Goal: Information Seeking & Learning: Check status

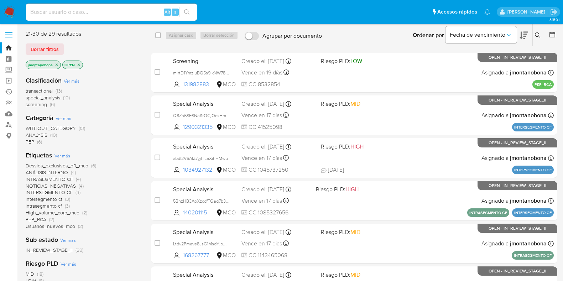
scroll to position [183, 0]
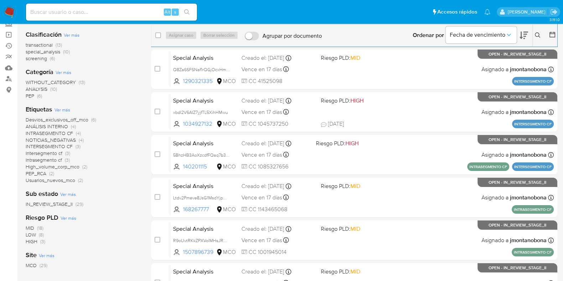
scroll to position [44, 0]
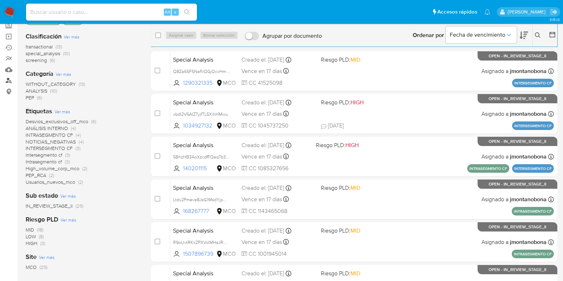
click at [9, 77] on link "Buscador de personas" at bounding box center [42, 80] width 85 height 11
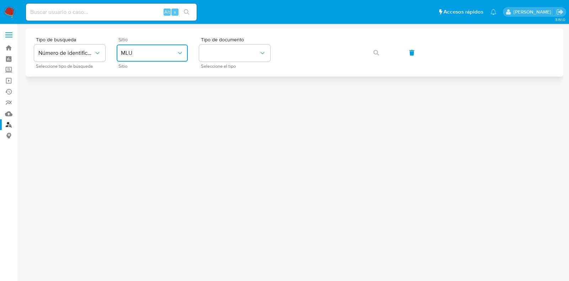
click at [164, 61] on button "MLU" at bounding box center [152, 52] width 71 height 17
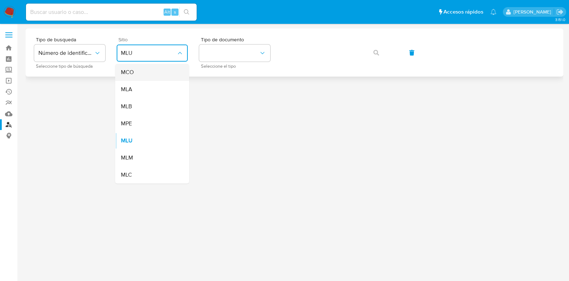
click at [157, 75] on div "MCO" at bounding box center [150, 72] width 58 height 17
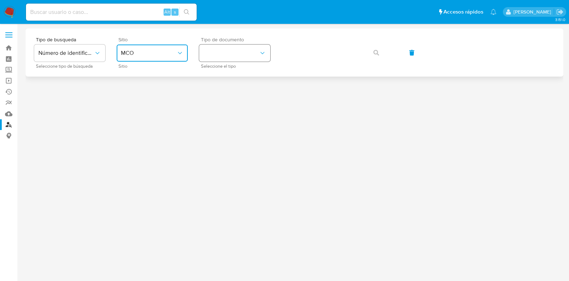
click at [233, 54] on button "identificationType" at bounding box center [234, 52] width 71 height 17
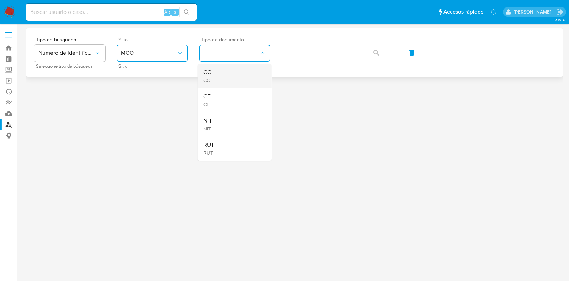
click at [222, 75] on div "CC CC" at bounding box center [233, 76] width 58 height 24
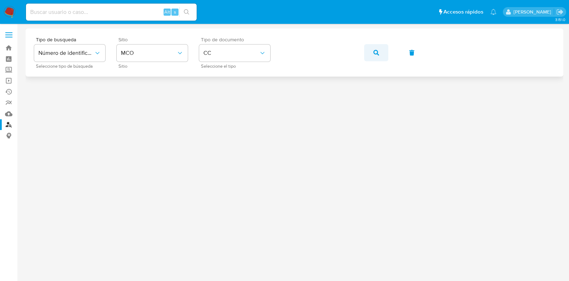
click at [376, 52] on icon "button" at bounding box center [377, 53] width 6 height 6
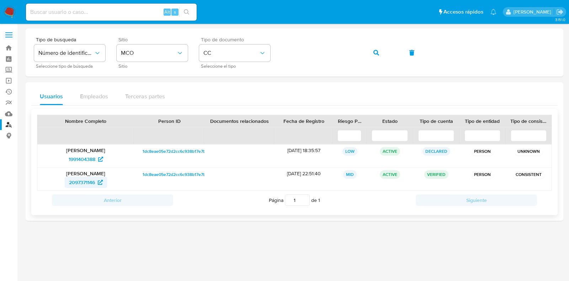
click at [85, 182] on span "2097371146" at bounding box center [82, 182] width 26 height 11
click at [228, 44] on div "Tipo de busqueda Número de identificación Seleccione tipo de búsqueda Sitio MCO…" at bounding box center [294, 52] width 521 height 31
click at [375, 51] on icon "button" at bounding box center [377, 53] width 6 height 6
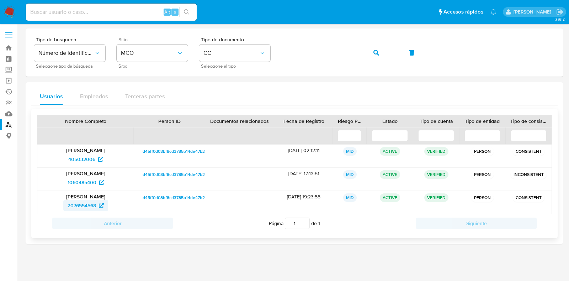
click at [89, 205] on span "2076554568" at bounding box center [82, 205] width 28 height 11
click at [226, 46] on div "Tipo de busqueda Número de identificación Seleccione tipo de búsqueda Sitio MCO…" at bounding box center [294, 52] width 521 height 31
click at [243, 47] on button "CC" at bounding box center [234, 52] width 71 height 17
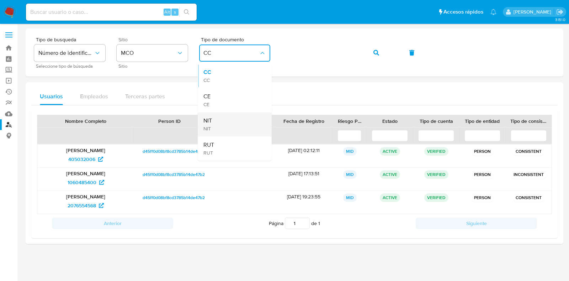
click at [224, 123] on div "NIT NIT" at bounding box center [233, 124] width 58 height 24
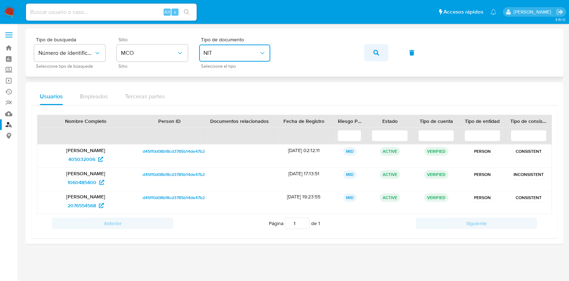
click at [375, 50] on icon "button" at bounding box center [377, 53] width 6 height 6
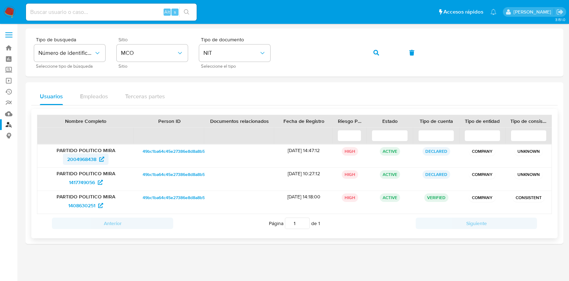
click at [85, 160] on span "2004968438" at bounding box center [81, 158] width 29 height 11
click at [233, 54] on div "Tipo de busqueda Número de identificación Seleccione tipo de búsqueda Sitio MCO…" at bounding box center [294, 52] width 521 height 31
click at [244, 54] on span "NIT" at bounding box center [232, 52] width 56 height 7
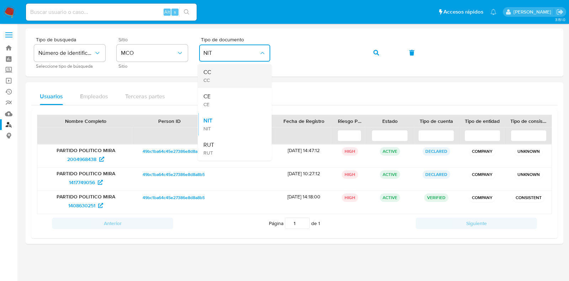
click at [243, 75] on div "CC CC" at bounding box center [233, 76] width 58 height 24
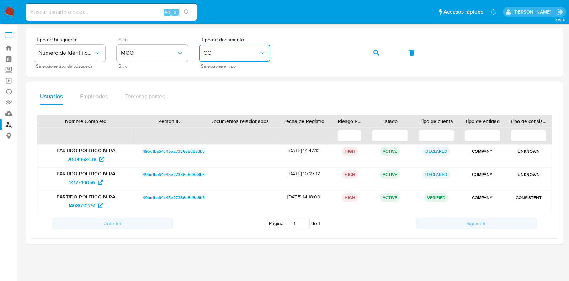
click at [241, 52] on div "Tipo de busqueda Número de identificación Seleccione tipo de búsqueda Sitio MCO…" at bounding box center [294, 52] width 521 height 31
click at [377, 52] on icon "button" at bounding box center [377, 53] width 6 height 6
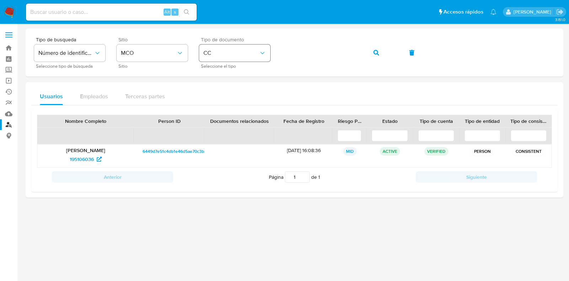
click at [251, 52] on div "Tipo de busqueda Número de identificación Seleccione tipo de búsqueda Sitio MCO…" at bounding box center [294, 52] width 521 height 31
click at [376, 53] on icon "button" at bounding box center [377, 53] width 6 height 6
click at [87, 159] on span "195106036" at bounding box center [82, 158] width 24 height 11
click at [256, 47] on div "Tipo de busqueda Número de identificación Seleccione tipo de búsqueda Sitio MCO…" at bounding box center [294, 52] width 521 height 31
click at [374, 53] on icon "button" at bounding box center [377, 53] width 6 height 6
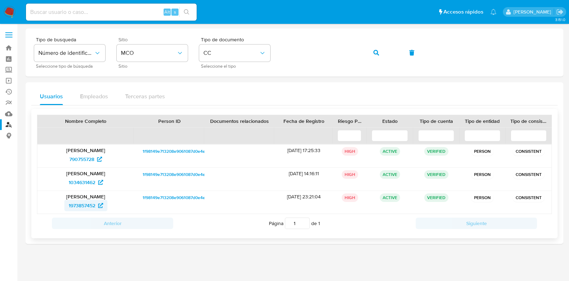
click at [77, 204] on span "1973857452" at bounding box center [82, 205] width 27 height 11
click at [170, 52] on div "Tipo de busqueda Número de identificación Seleccione tipo de búsqueda Sitio MCO…" at bounding box center [294, 52] width 521 height 31
click at [379, 49] on span "button" at bounding box center [377, 53] width 6 height 16
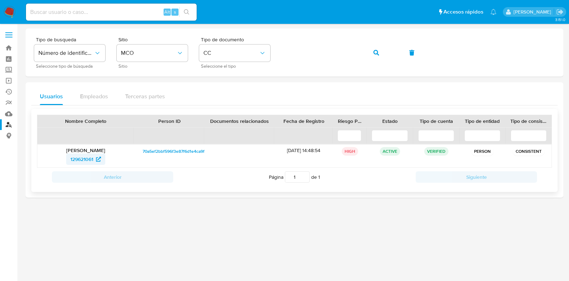
click at [89, 159] on span "129621061" at bounding box center [81, 158] width 23 height 11
click at [127, 14] on input at bounding box center [111, 11] width 171 height 9
paste input "oyoFzTPdiRaIo8qTBcqNNjjl"
click at [119, 12] on input "oyoFzTPdiRaIo8qTBcqNNjjl" at bounding box center [111, 11] width 171 height 9
drag, startPoint x: 128, startPoint y: 11, endPoint x: 0, endPoint y: 15, distance: 128.2
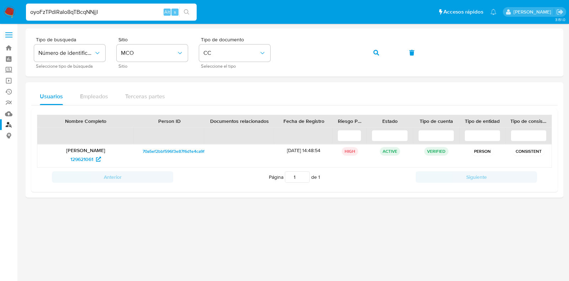
click at [0, 15] on nav "Pausado Ver notificaciones oyoFzTPdiRaIo8qTBcqNNjjl Alt s Accesos rápidos Presi…" at bounding box center [284, 12] width 569 height 24
paste input "}"
type input "oyoFzTPdiRaIo8qTBcqNNjjl"
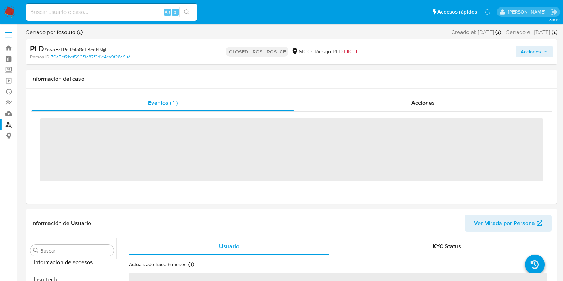
scroll to position [283, 0]
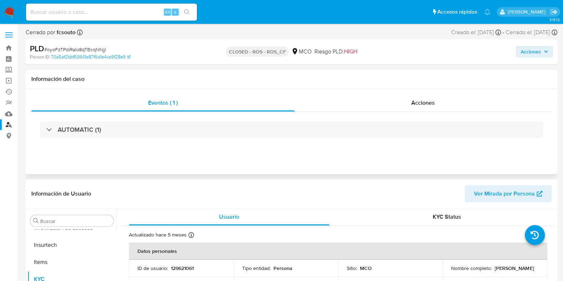
select select "10"
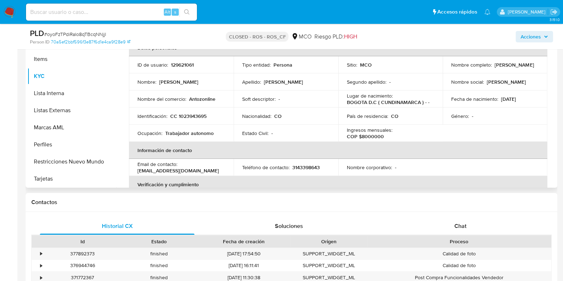
scroll to position [0, 0]
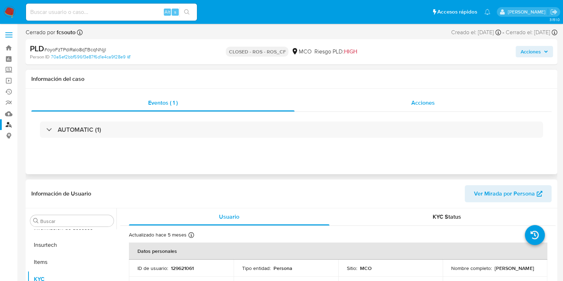
click at [401, 102] on div "Acciones" at bounding box center [422, 102] width 257 height 17
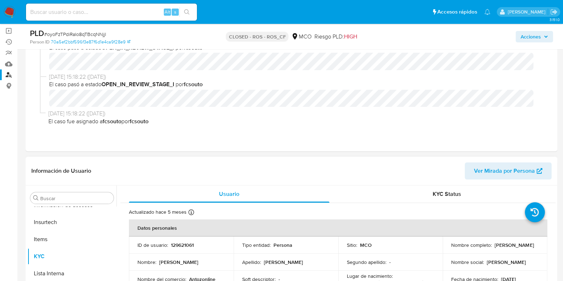
scroll to position [178, 0]
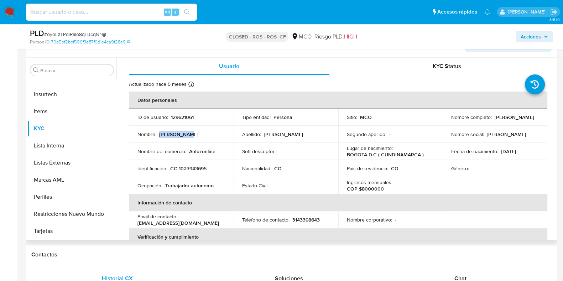
drag, startPoint x: 159, startPoint y: 130, endPoint x: 198, endPoint y: 134, distance: 39.0
click at [198, 134] on div "Nombre : Anny Camila" at bounding box center [181, 134] width 88 height 6
copy p "Anny Camila"
drag, startPoint x: 266, startPoint y: 133, endPoint x: 301, endPoint y: 132, distance: 35.2
click at [301, 132] on div "Apellido : Ramirez Franco" at bounding box center [286, 134] width 88 height 6
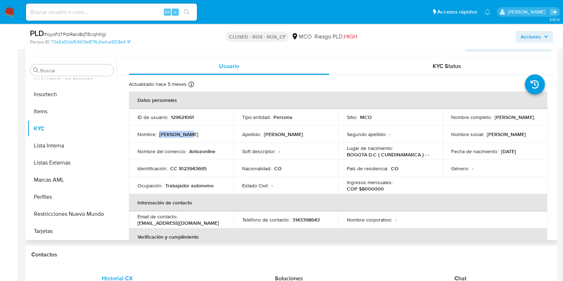
copy p "Ramirez Franco"
drag, startPoint x: 118, startPoint y: 34, endPoint x: 47, endPoint y: 37, distance: 71.2
click at [47, 37] on div "PLD # oyoFzTPdiRaIo8qTBcqNNjjl" at bounding box center [116, 33] width 172 height 11
copy span "oyoFzTPdiRaIo8qTBcqNNjjl"
click at [115, 12] on input at bounding box center [111, 11] width 171 height 9
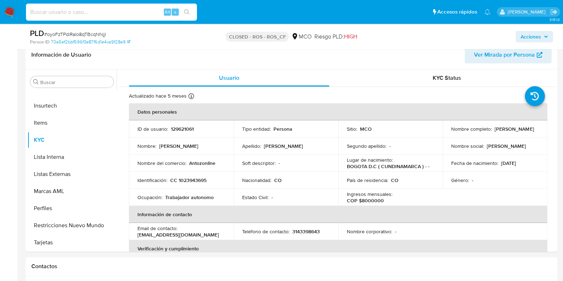
scroll to position [283, 0]
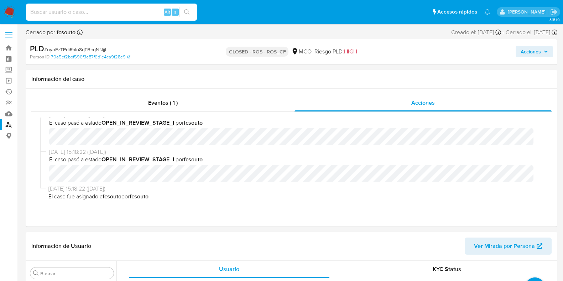
click at [9, 125] on link "Buscador de personas" at bounding box center [42, 124] width 85 height 11
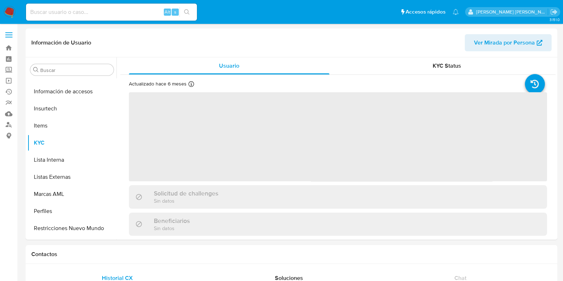
scroll to position [283, 0]
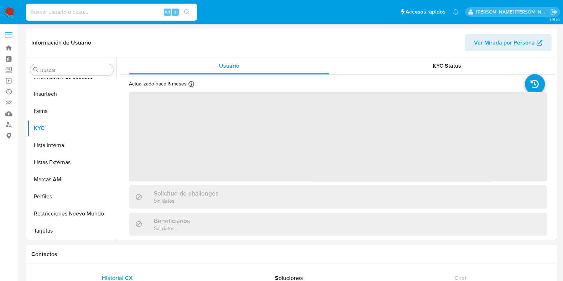
select select "10"
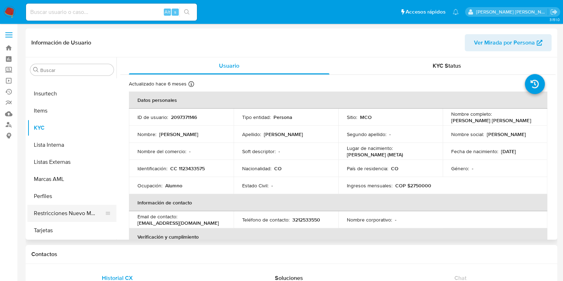
click at [55, 210] on button "Restricciones Nuevo Mundo" at bounding box center [68, 213] width 83 height 17
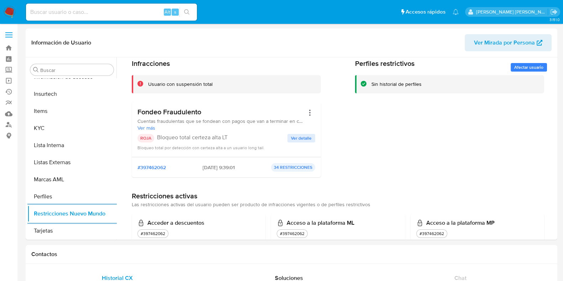
scroll to position [0, 0]
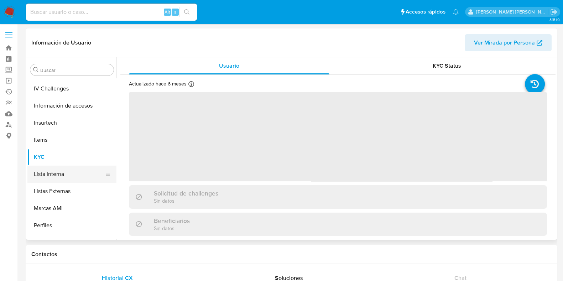
scroll to position [283, 0]
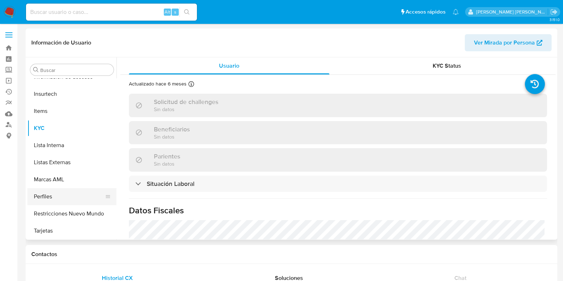
select select "10"
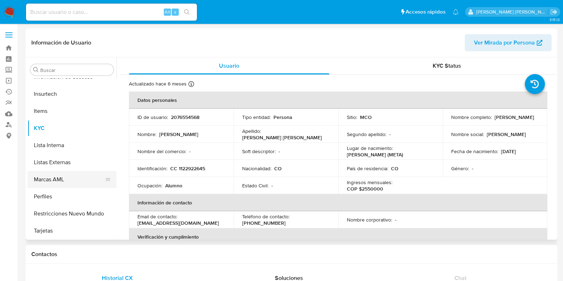
scroll to position [284, 0]
click at [56, 177] on button "Marcas AML" at bounding box center [68, 178] width 83 height 17
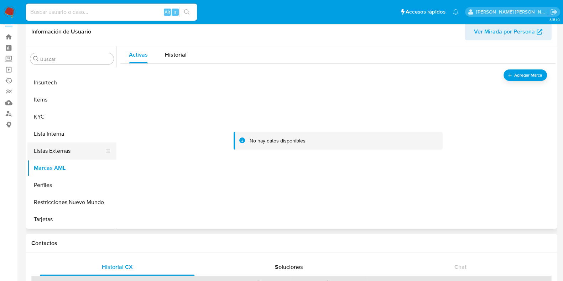
scroll to position [44, 0]
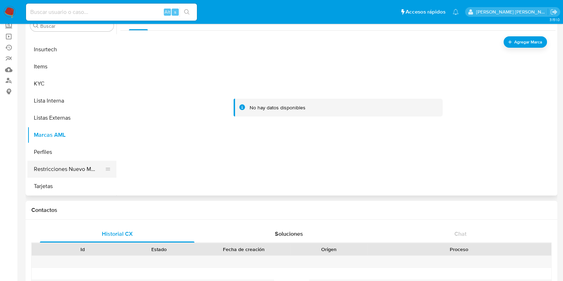
click at [68, 164] on button "Restricciones Nuevo Mundo" at bounding box center [68, 168] width 83 height 17
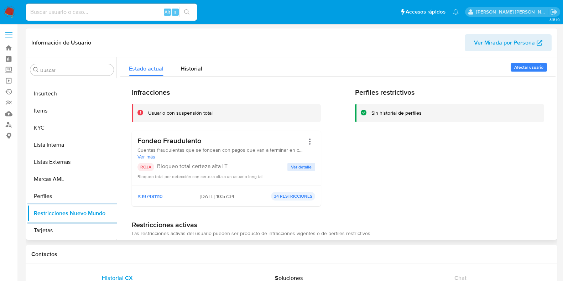
scroll to position [283, 0]
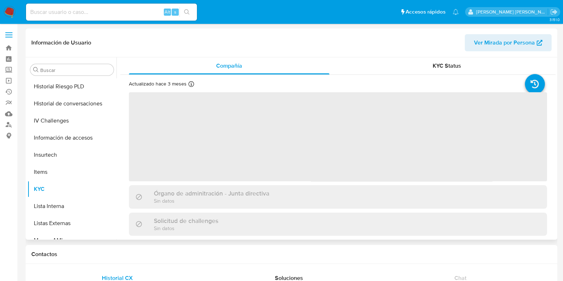
scroll to position [283, 0]
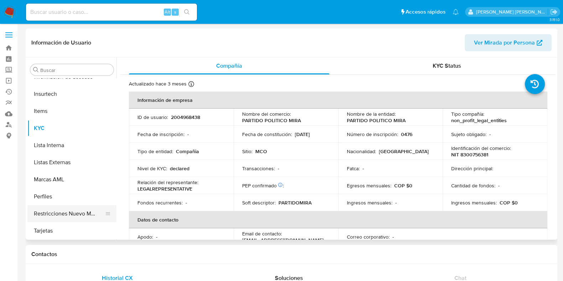
click at [64, 214] on button "Restricciones Nuevo Mundo" at bounding box center [68, 213] width 83 height 17
select select "10"
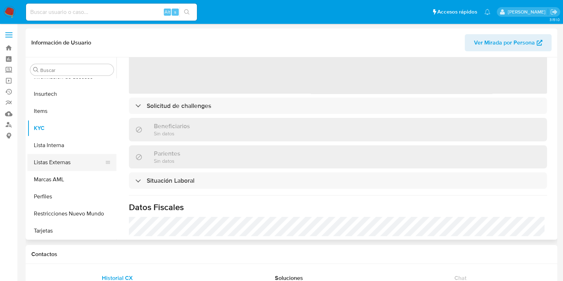
scroll to position [89, 0]
select select "10"
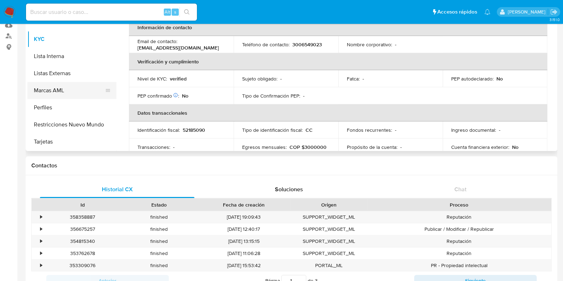
click at [72, 121] on button "Restricciones Nuevo Mundo" at bounding box center [71, 124] width 89 height 17
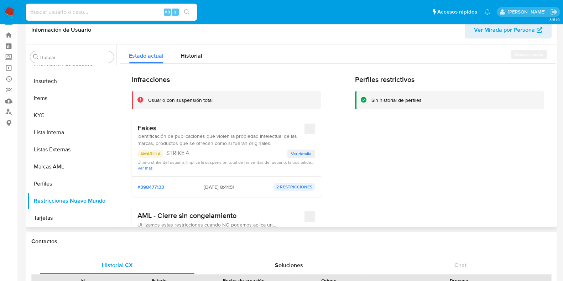
scroll to position [0, 0]
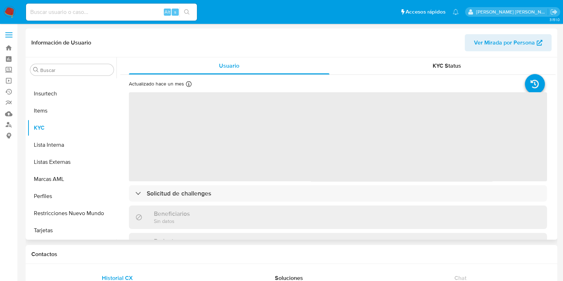
scroll to position [283, 0]
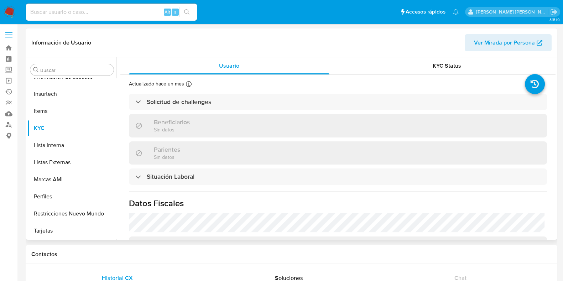
select select "10"
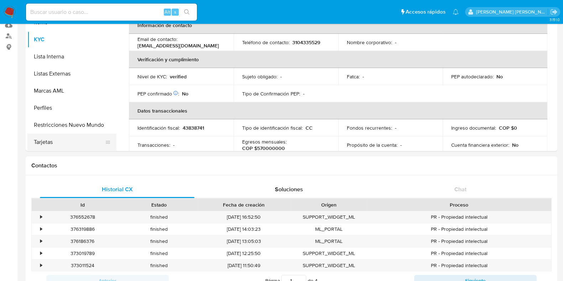
scroll to position [284, 0]
click at [78, 125] on button "Restricciones Nuevo Mundo" at bounding box center [68, 124] width 83 height 17
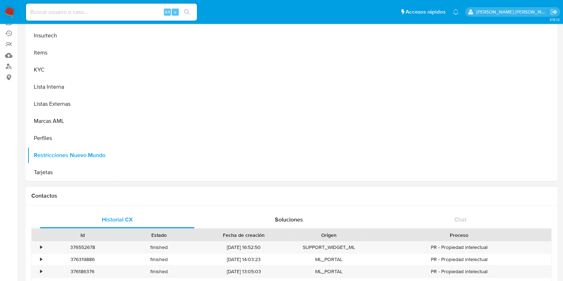
scroll to position [0, 0]
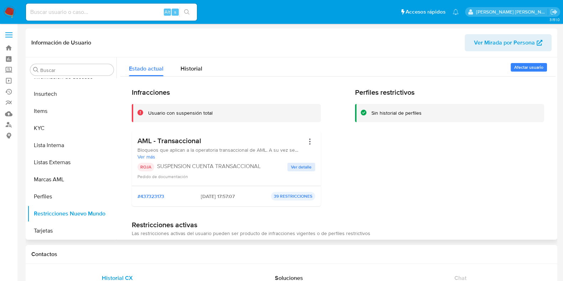
click at [150, 156] on span "Ver más" at bounding box center [220, 156] width 167 height 6
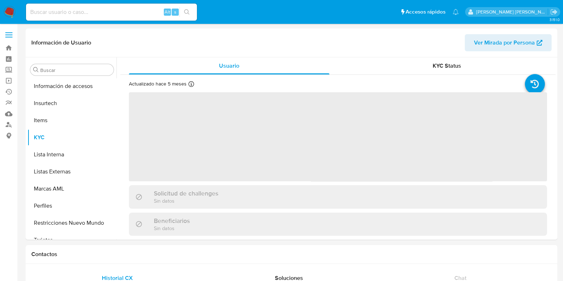
scroll to position [283, 0]
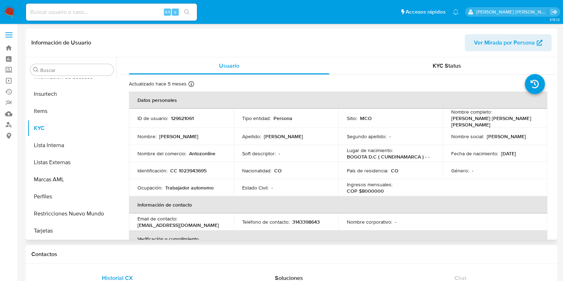
select select "10"
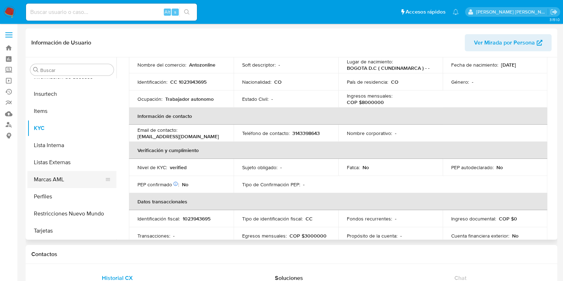
scroll to position [284, 0]
click at [48, 209] on button "Restricciones Nuevo Mundo" at bounding box center [68, 213] width 83 height 17
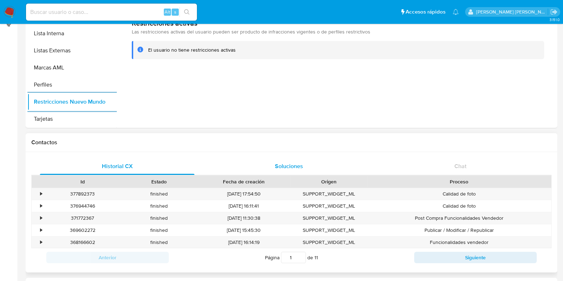
scroll to position [0, 0]
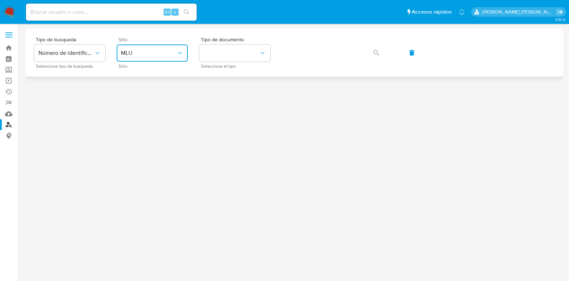
click at [142, 59] on button "MLU" at bounding box center [152, 52] width 71 height 17
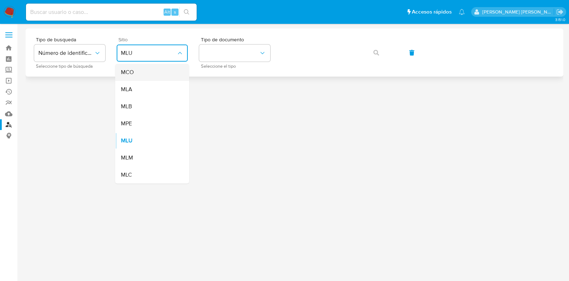
click at [148, 70] on div "MCO" at bounding box center [150, 72] width 58 height 17
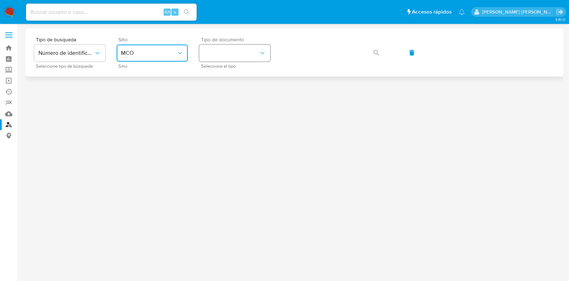
click at [228, 57] on button "identificationType" at bounding box center [234, 52] width 71 height 17
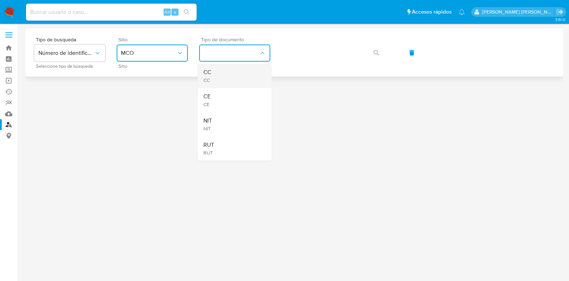
click at [226, 72] on div "CC CC" at bounding box center [233, 76] width 58 height 24
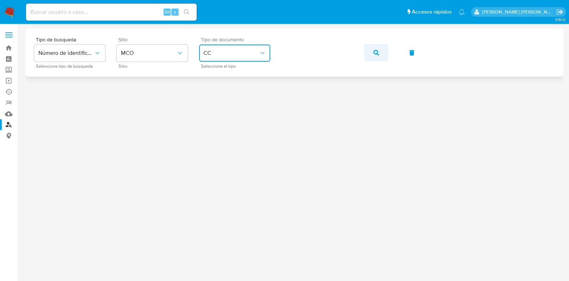
click at [377, 50] on icon "button" at bounding box center [377, 53] width 6 height 6
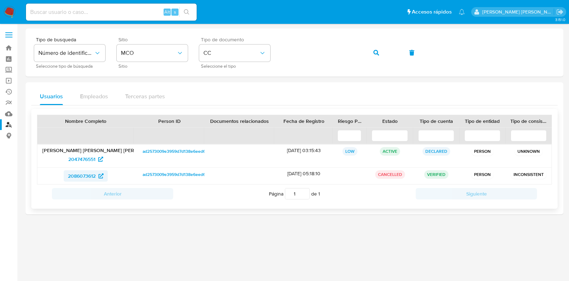
click at [85, 173] on span "2086073612" at bounding box center [82, 175] width 28 height 11
click at [235, 45] on div "Tipo de busqueda Número de identificación Seleccione tipo de búsqueda Sitio MCO…" at bounding box center [294, 52] width 521 height 31
click at [374, 51] on icon "button" at bounding box center [377, 53] width 6 height 6
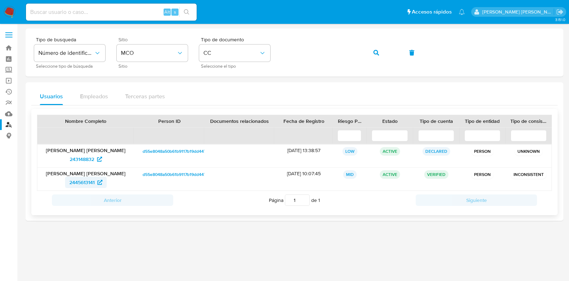
click at [81, 180] on span "2445613141" at bounding box center [81, 182] width 25 height 11
click at [86, 159] on span "243148832" at bounding box center [82, 158] width 25 height 11
click at [242, 53] on div "Tipo de busqueda Número de identificación Seleccione tipo de búsqueda Sitio MCO…" at bounding box center [294, 52] width 521 height 31
click at [384, 53] on button "button" at bounding box center [376, 52] width 24 height 17
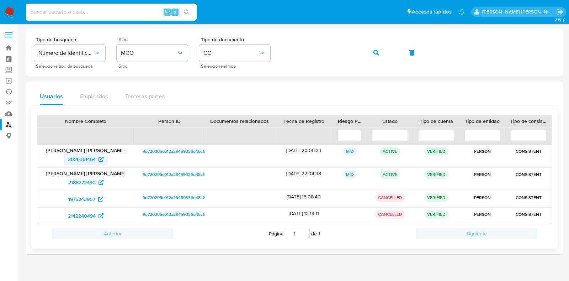
click at [80, 158] on span "2026361464" at bounding box center [82, 158] width 28 height 11
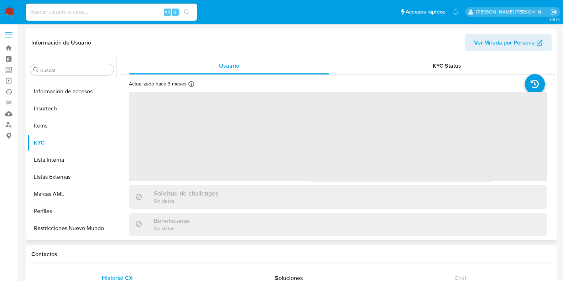
scroll to position [283, 0]
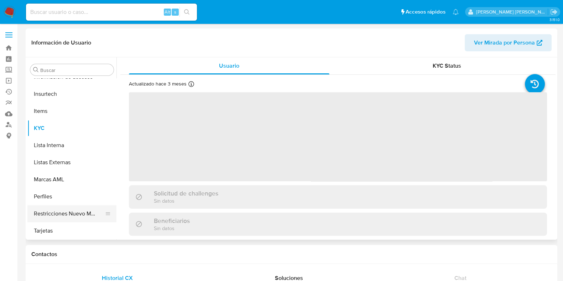
click at [76, 208] on button "Restricciones Nuevo Mundo" at bounding box center [68, 213] width 83 height 17
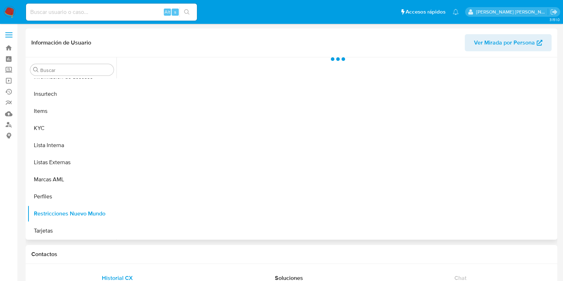
select select "10"
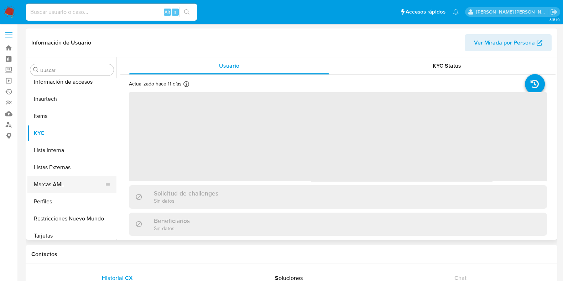
scroll to position [283, 0]
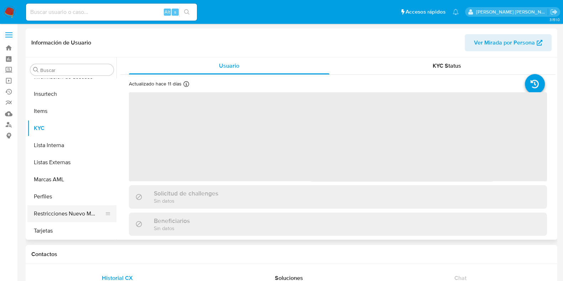
click at [52, 218] on button "Restricciones Nuevo Mundo" at bounding box center [68, 213] width 83 height 17
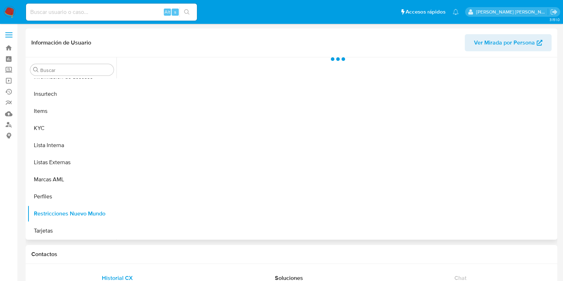
select select "10"
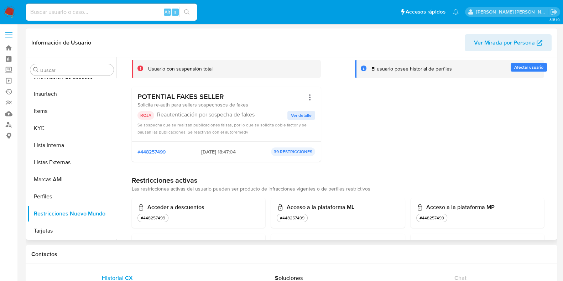
scroll to position [0, 0]
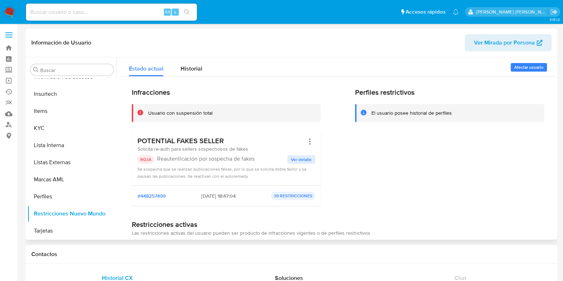
drag, startPoint x: 226, startPoint y: 139, endPoint x: 135, endPoint y: 143, distance: 90.8
click at [135, 143] on div "POTENTIAL FAKES SELLER Solicita re-auth para sellers sospechosos de fakes ROJA …" at bounding box center [226, 158] width 189 height 55
drag, startPoint x: 254, startPoint y: 160, endPoint x: 157, endPoint y: 159, distance: 97.5
click at [157, 159] on p "Reautenticación por sospecha de fakes" at bounding box center [222, 158] width 130 height 7
click at [236, 143] on h3 "POTENTIAL FAKES SELLER" at bounding box center [192, 140] width 111 height 9
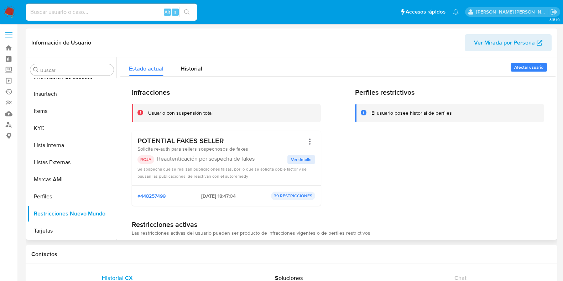
drag, startPoint x: 231, startPoint y: 139, endPoint x: 135, endPoint y: 139, distance: 96.1
click at [135, 139] on div "POTENTIAL FAKES SELLER Solicita re-auth para sellers sospechosos de fakes ROJA …" at bounding box center [226, 158] width 189 height 55
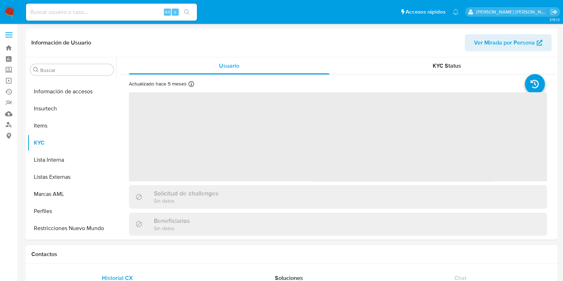
scroll to position [283, 0]
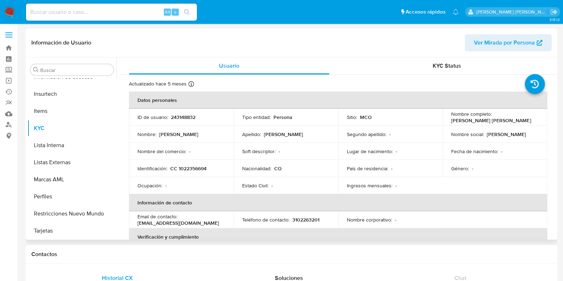
select select "10"
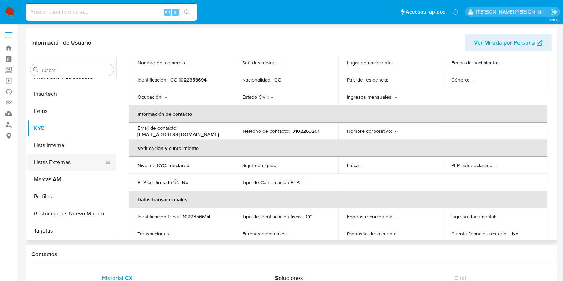
scroll to position [284, 0]
click at [67, 210] on button "Restricciones Nuevo Mundo" at bounding box center [68, 213] width 83 height 17
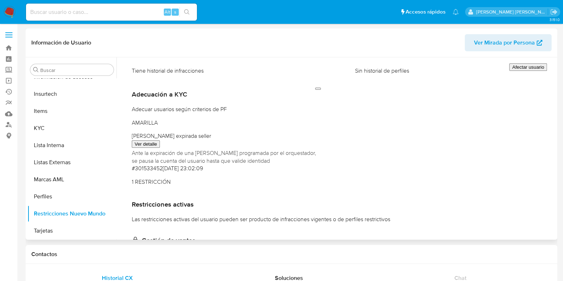
scroll to position [0, 0]
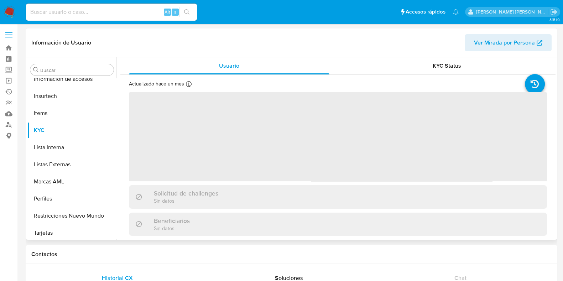
scroll to position [283, 0]
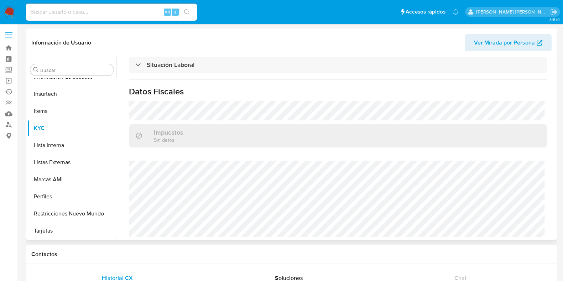
select select "10"
click at [80, 211] on button "Restricciones Nuevo Mundo" at bounding box center [68, 213] width 83 height 17
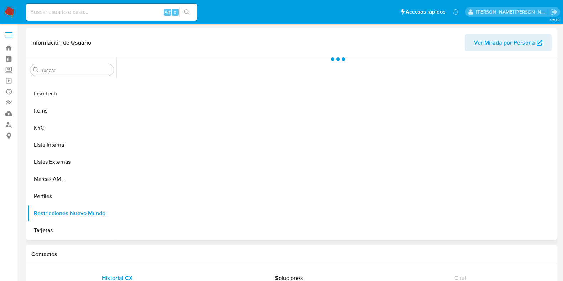
scroll to position [283, 0]
